Goal: Information Seeking & Learning: Learn about a topic

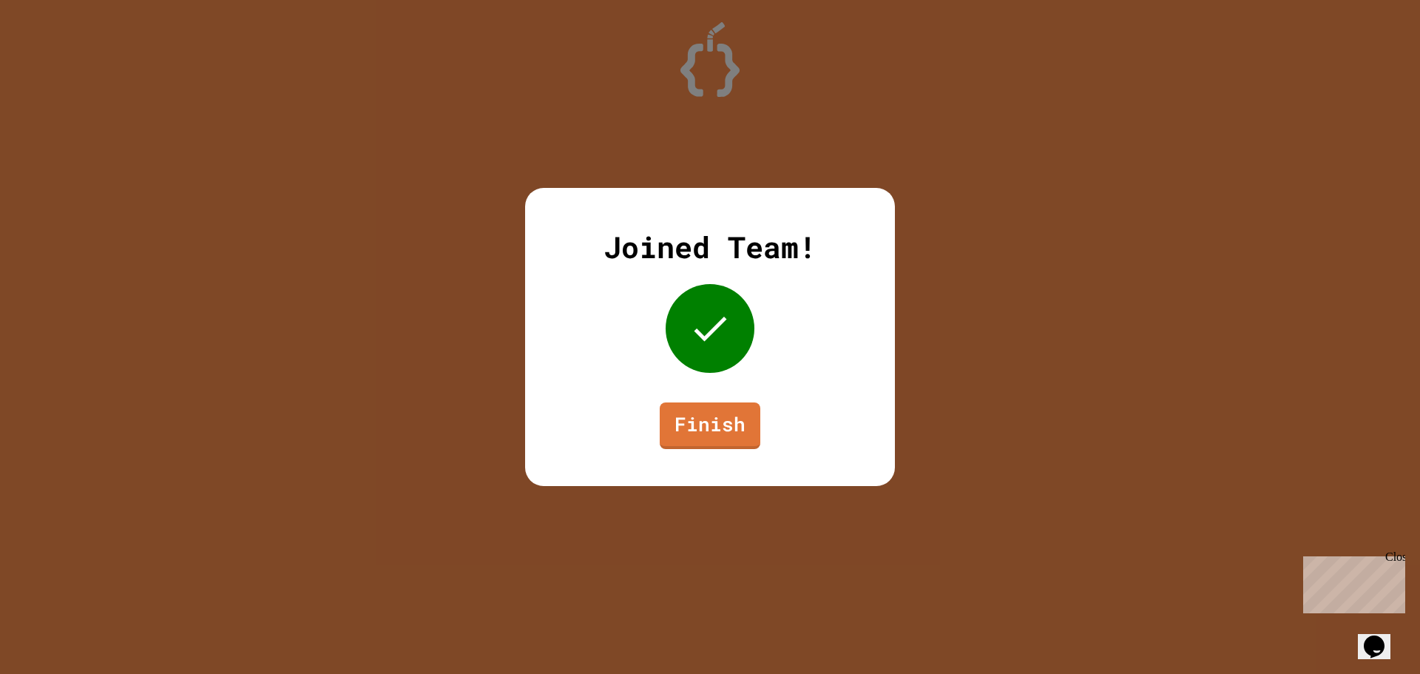
click at [699, 339] on icon at bounding box center [710, 328] width 44 height 44
click at [715, 426] on link "Finish" at bounding box center [710, 425] width 101 height 48
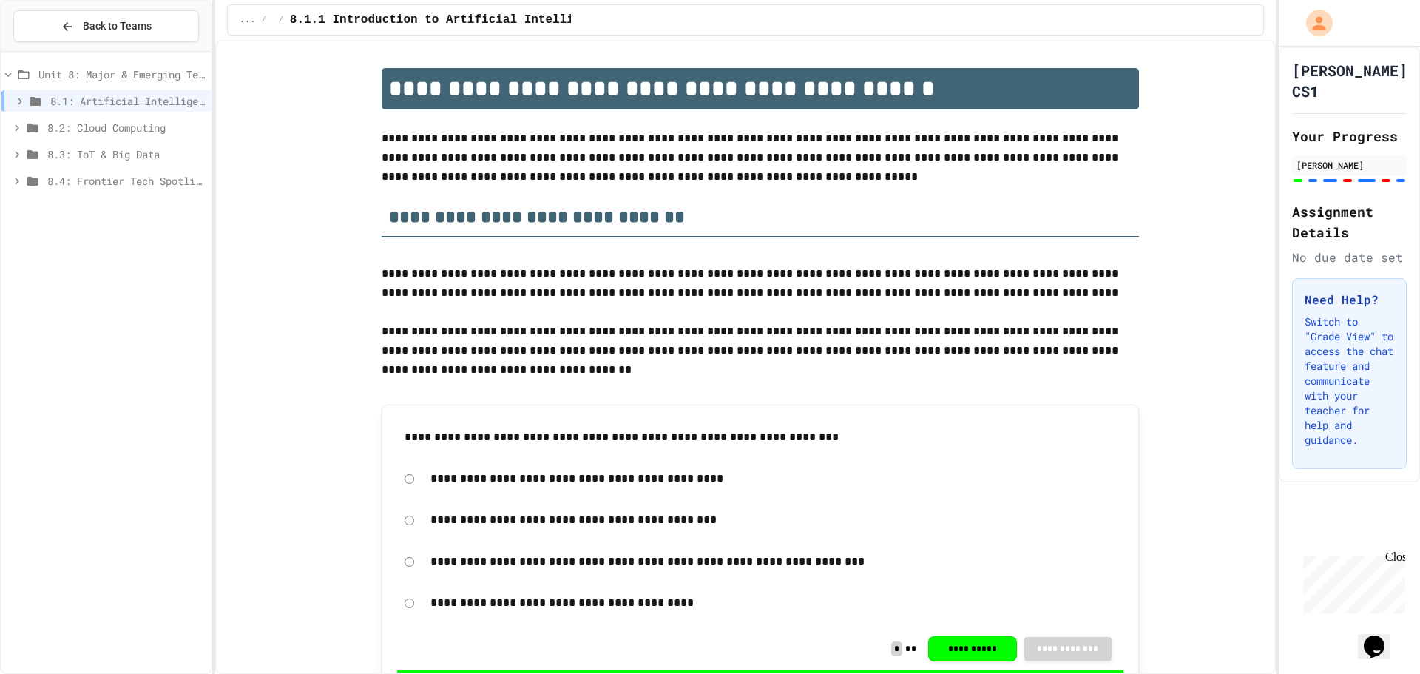
click at [113, 132] on span "8.2: Cloud Computing" at bounding box center [126, 128] width 158 height 16
click at [110, 156] on span "8.2.1 Cloud Computing: Transforming the Digital World" at bounding box center [130, 154] width 150 height 16
